Goal: Task Accomplishment & Management: Use online tool/utility

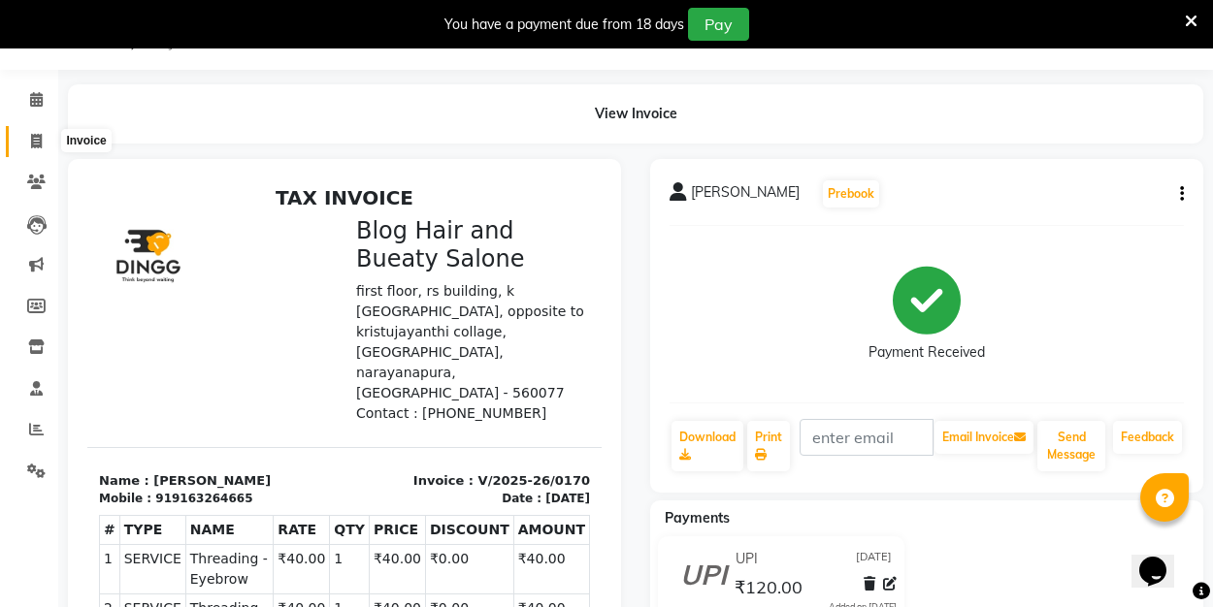
click at [31, 141] on icon at bounding box center [36, 141] width 11 height 15
select select "8741"
select select "service"
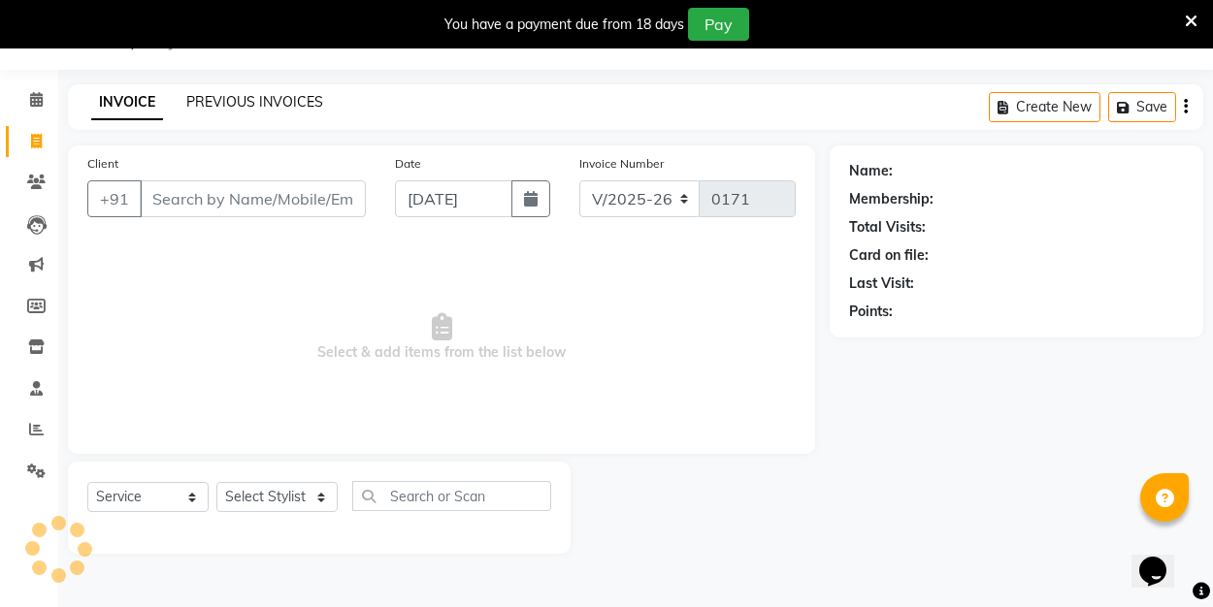
click at [276, 103] on link "PREVIOUS INVOICES" at bounding box center [254, 101] width 137 height 17
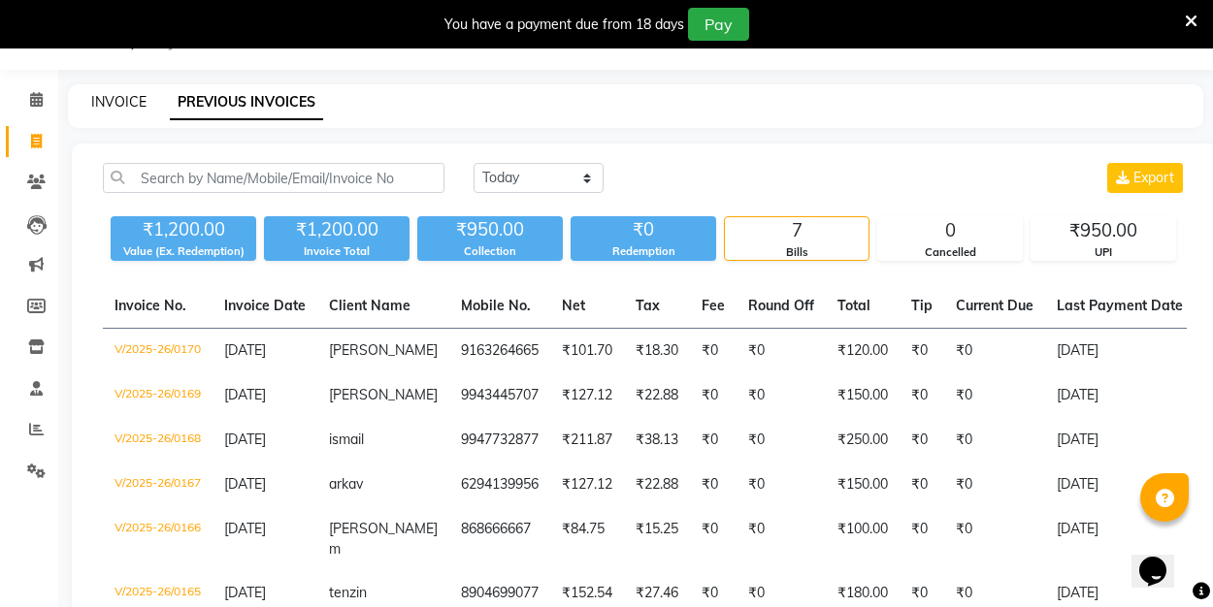
click at [119, 108] on link "INVOICE" at bounding box center [118, 101] width 55 height 17
select select "8741"
select select "service"
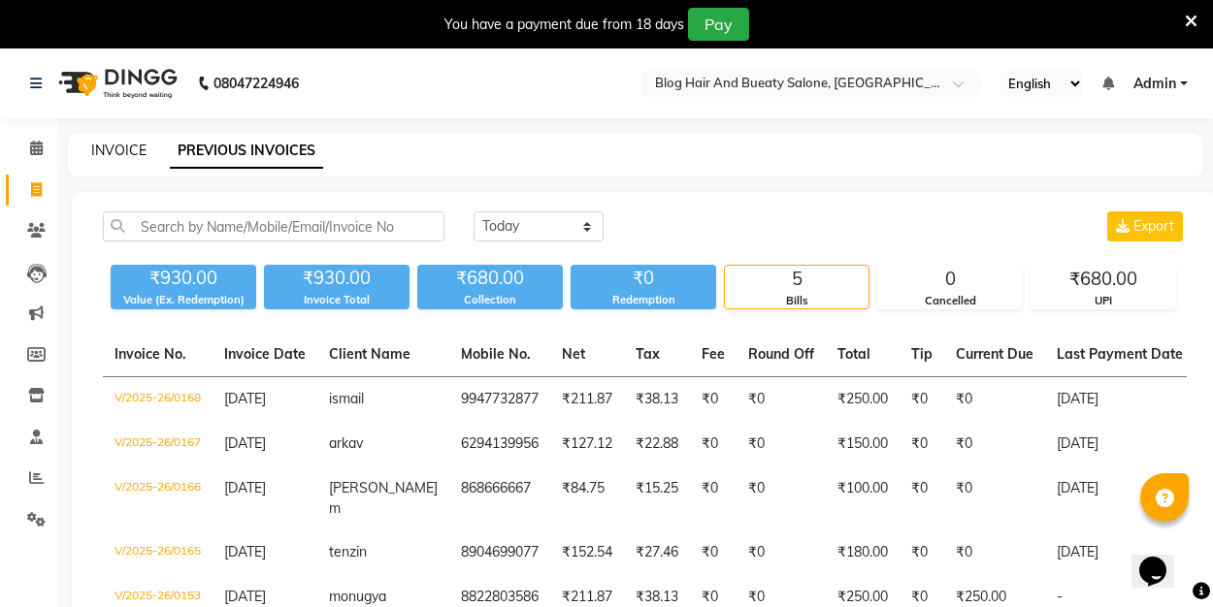
click at [121, 146] on link "INVOICE" at bounding box center [118, 150] width 55 height 17
select select "service"
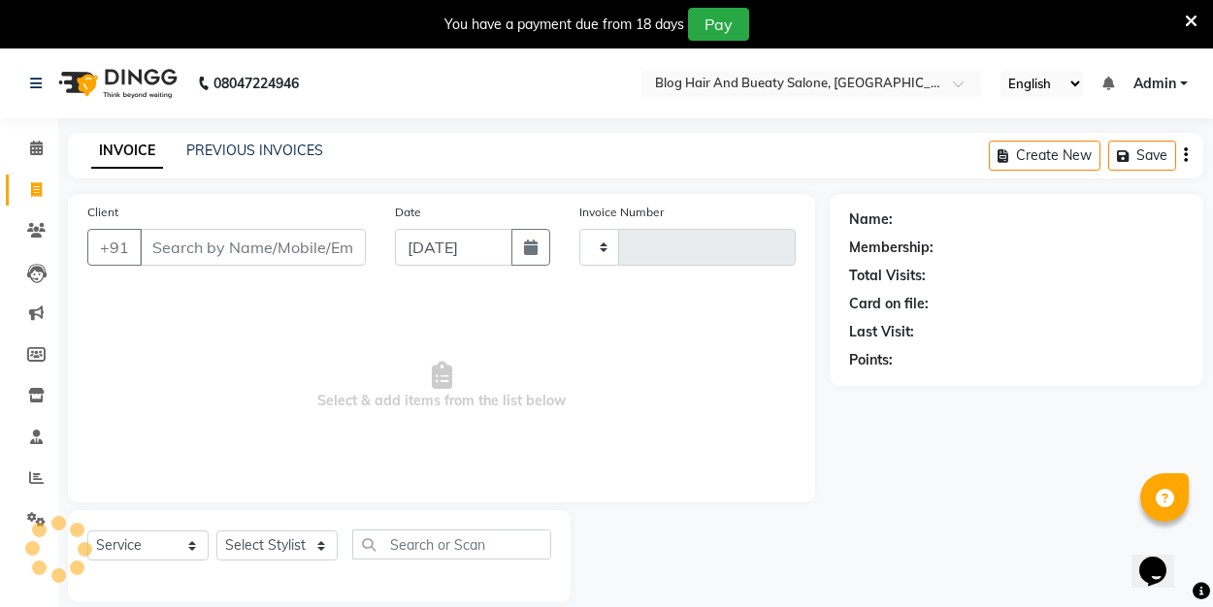
type input "0171"
select select "8741"
click at [214, 148] on link "PREVIOUS INVOICES" at bounding box center [254, 150] width 137 height 17
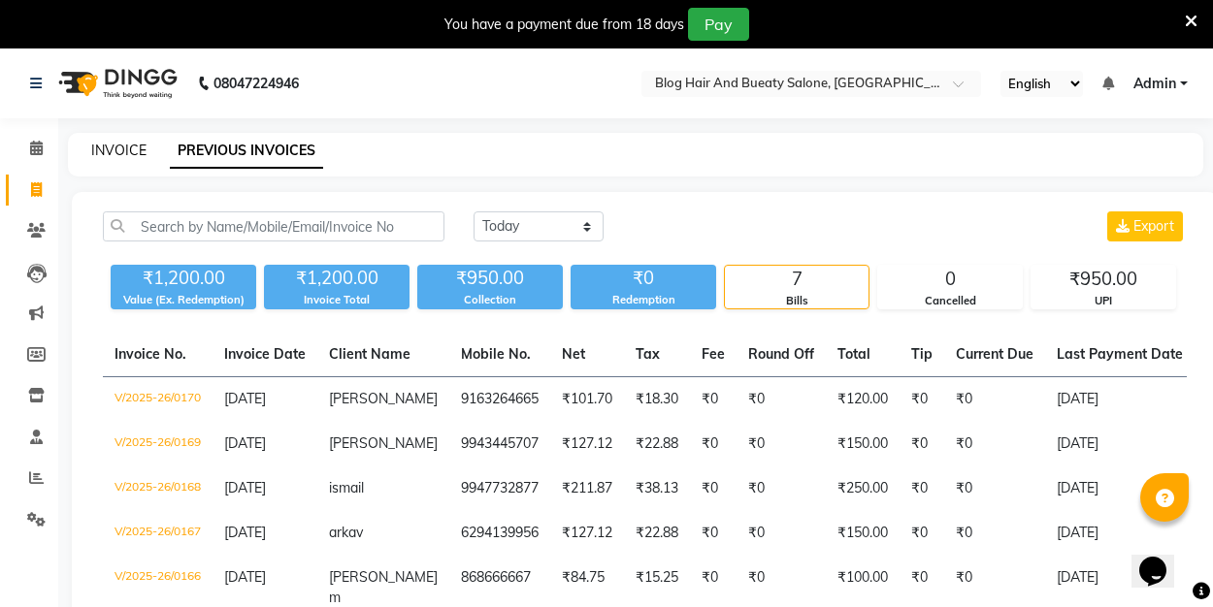
click at [124, 148] on link "INVOICE" at bounding box center [118, 150] width 55 height 17
select select "8741"
select select "service"
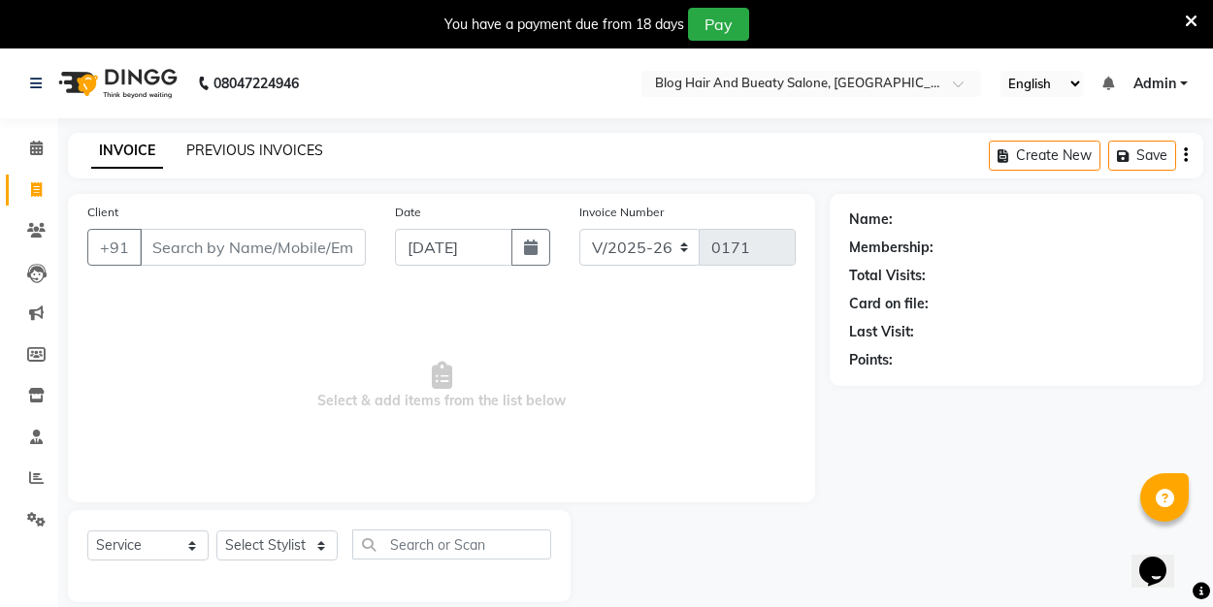
click at [254, 146] on link "PREVIOUS INVOICES" at bounding box center [254, 150] width 137 height 17
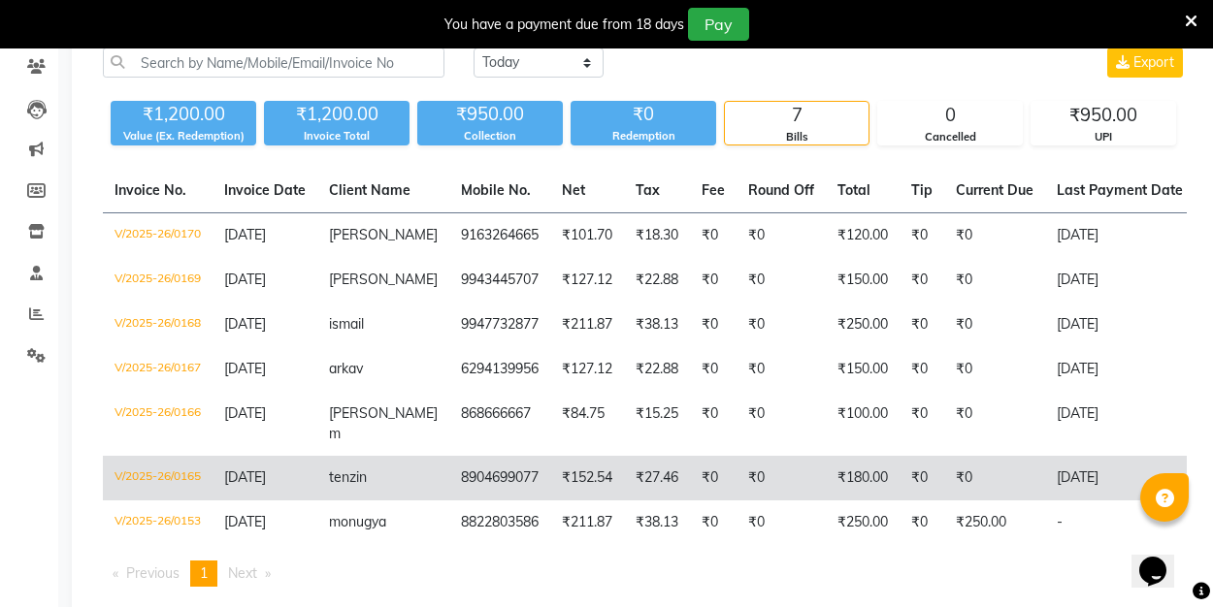
scroll to position [169, 0]
